Goal: Information Seeking & Learning: Learn about a topic

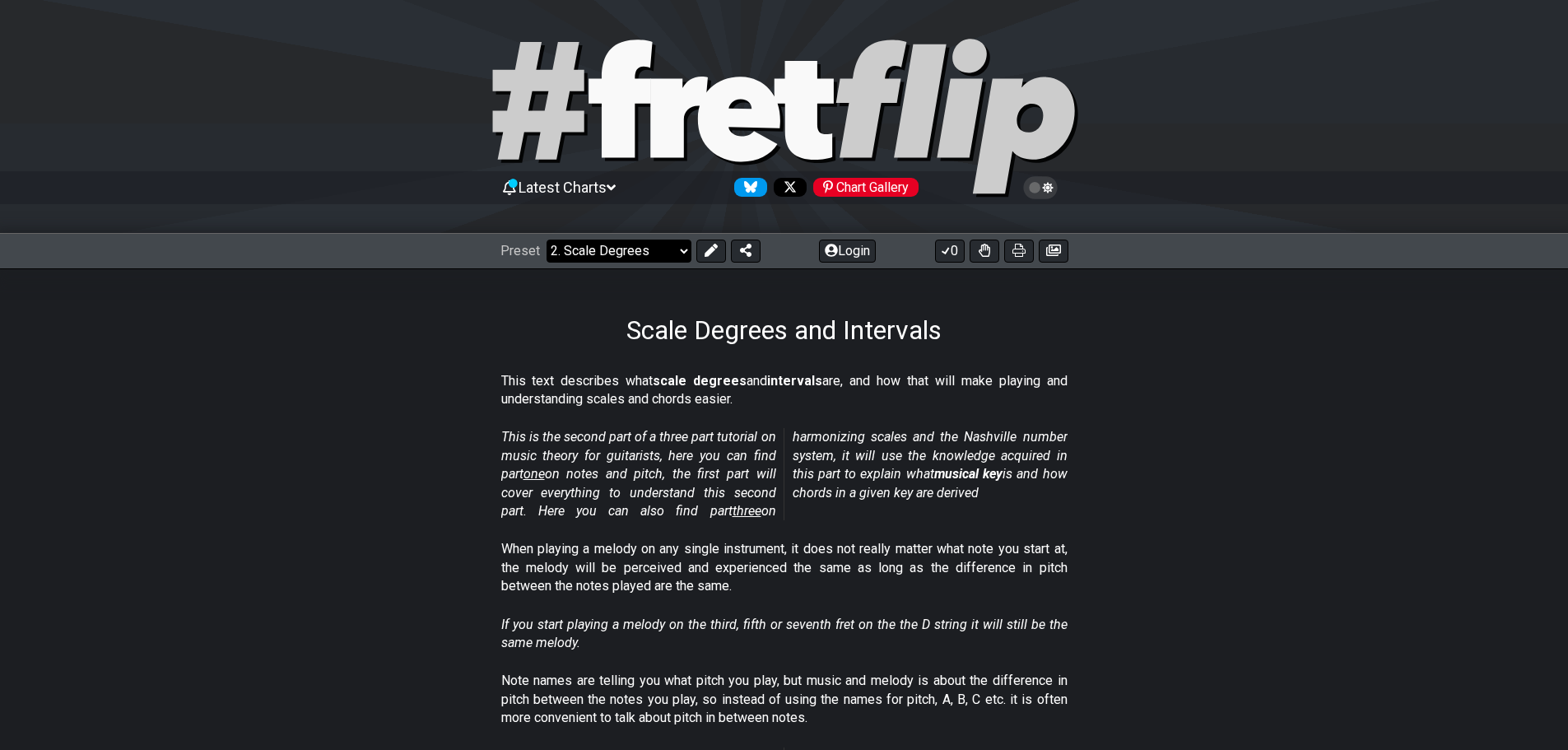
click at [659, 255] on select "Welcome to #fretflip! Initial Preset Custom Preset Minor Pentatonic Major Penta…" at bounding box center [618, 251] width 145 height 23
click at [546, 240] on select "Welcome to #fretflip! Initial Preset Custom Preset Minor Pentatonic Major Penta…" at bounding box center [618, 251] width 145 height 23
select select "/scale-degrees-and-intervals"
select select "C"
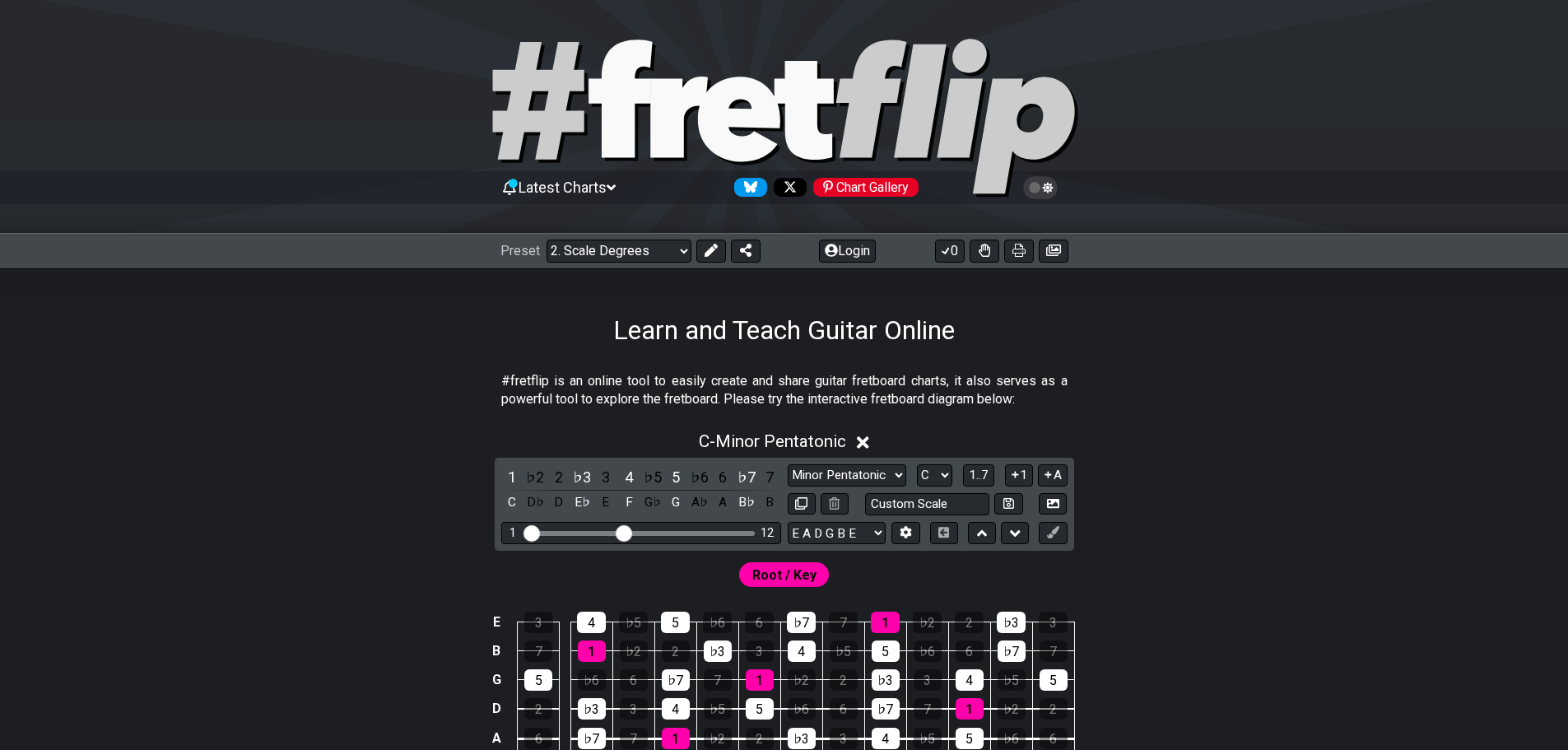
select select "/welcome"
click at [682, 255] on select "Welcome to #fretflip! Initial Preset Custom Preset Minor Pentatonic Major Penta…" at bounding box center [618, 251] width 145 height 23
click at [376, 422] on div "C - Minor Pentatonic" at bounding box center [785, 436] width 1285 height 31
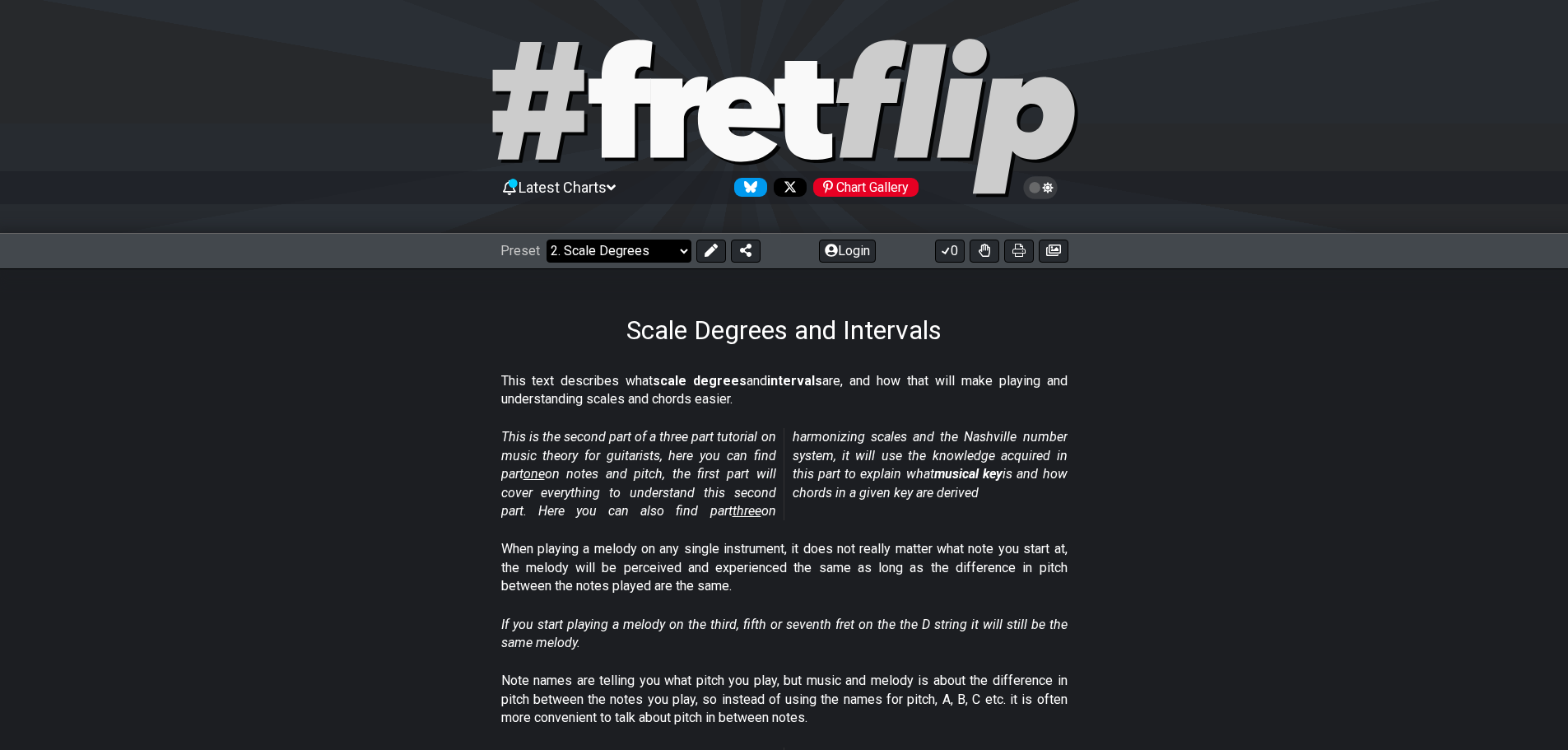
click at [658, 256] on select "Welcome to #fretflip! Initial Preset Custom Preset Minor Pentatonic Major Penta…" at bounding box center [618, 251] width 145 height 23
click at [546, 240] on select "Welcome to #fretflip! Initial Preset Custom Preset Minor Pentatonic Major Penta…" at bounding box center [618, 251] width 145 height 23
select select "/welcome"
select select "C"
